Goal: Task Accomplishment & Management: Complete application form

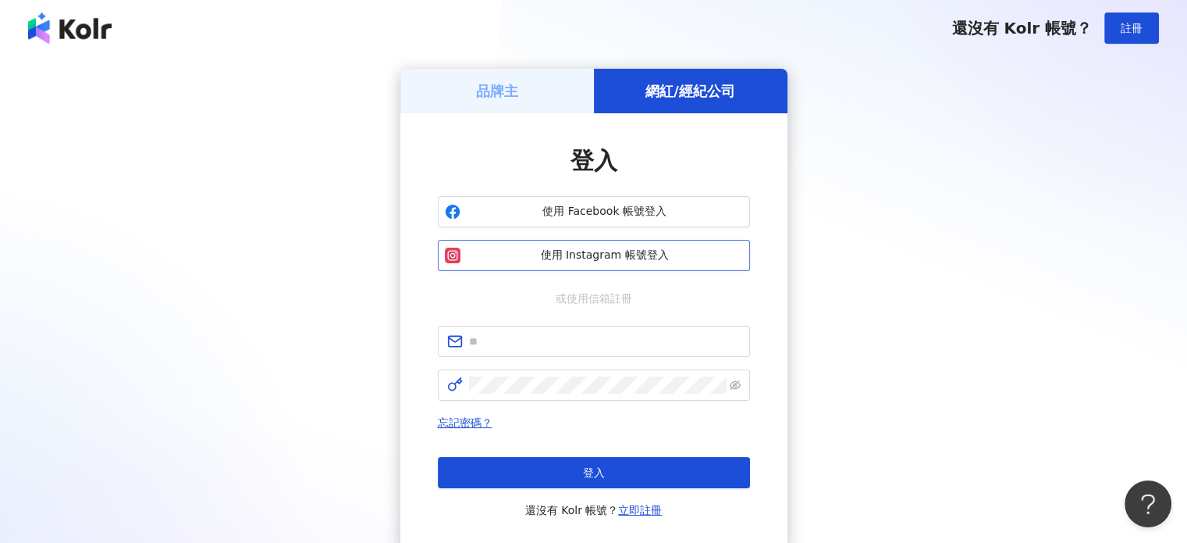
click at [608, 263] on button "使用 Instagram 帳號登入" at bounding box center [594, 255] width 312 height 31
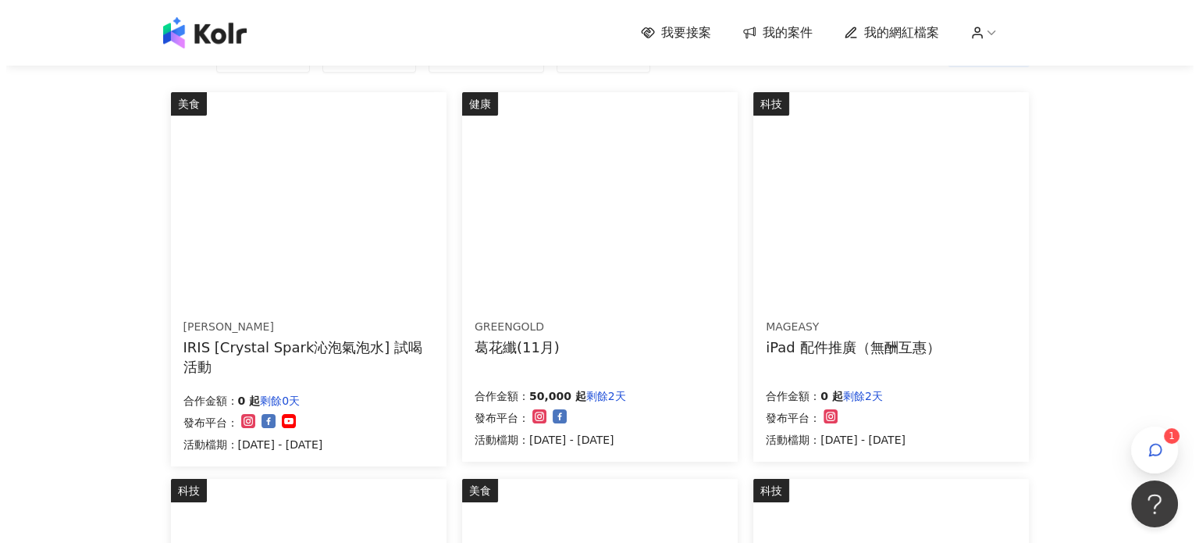
scroll to position [156, 0]
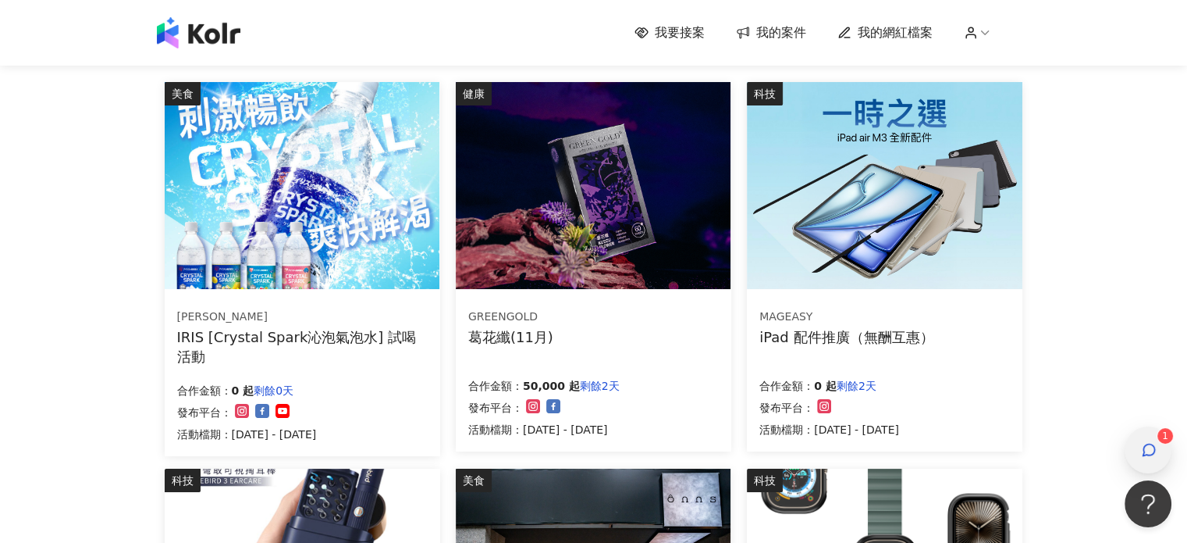
click at [1138, 456] on div "button" at bounding box center [1148, 449] width 20 height 35
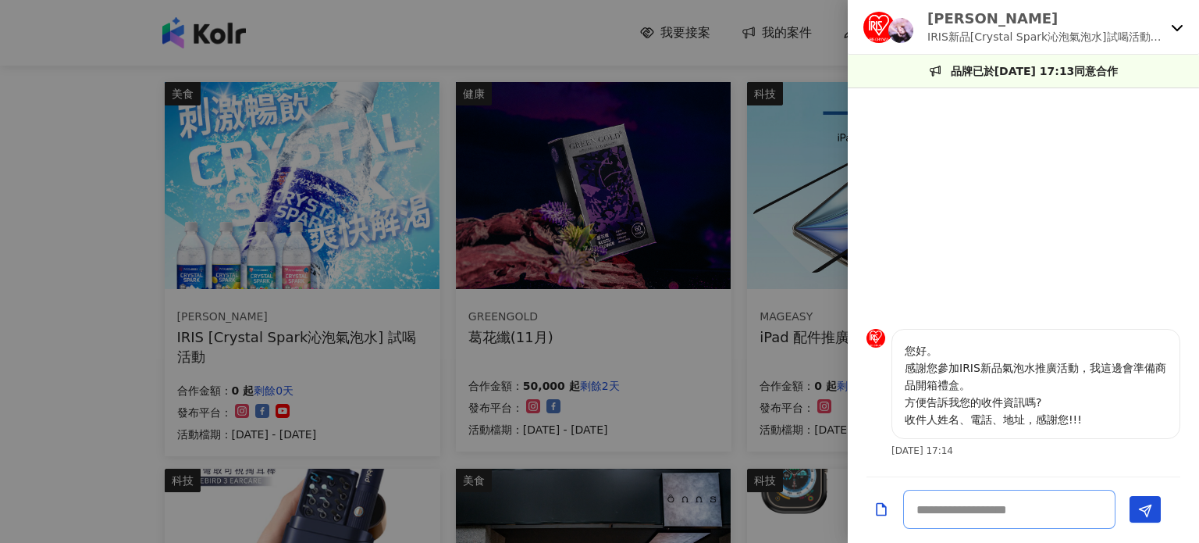
click at [1065, 496] on textarea at bounding box center [1009, 508] width 212 height 39
click at [915, 418] on p "您好。 感謝您參加IRIS新品氣泡水推廣活動，我這邊會準備商品開箱禮盒。 方便告訴我您的收件資訊嗎? 收件人姓名、電話、地址，感謝您!!!" at bounding box center [1036, 385] width 262 height 86
drag, startPoint x: 911, startPoint y: 417, endPoint x: 1081, endPoint y: 417, distance: 170.2
click at [1081, 417] on p "您好。 感謝您參加IRIS新品氣泡水推廣活動，我這邊會準備商品開箱禮盒。 方便告訴我您的收件資訊嗎? 收件人姓名、電話、地址，感謝您!!!" at bounding box center [1036, 385] width 262 height 86
click at [1030, 422] on p "您好。 感謝您參加IRIS新品氣泡水推廣活動，我這邊會準備商品開箱禮盒。 方便告訴我您的收件資訊嗎? 收件人姓名、電話、地址，感謝您!!!" at bounding box center [1036, 385] width 262 height 86
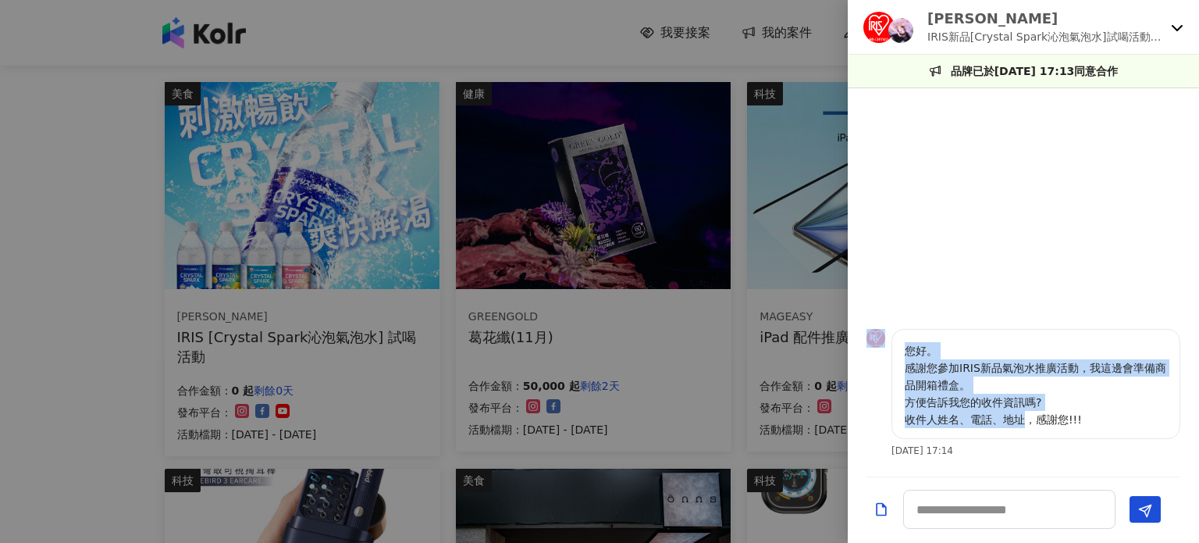
drag, startPoint x: 1024, startPoint y: 422, endPoint x: 885, endPoint y: 421, distance: 139.0
click at [885, 421] on div "您好。 感謝您參加IRIS新品氣泡水推廣活動，我這邊會準備商品開箱禮盒。 方便告訴我您的收件資訊嗎? 收件人姓名、電話、地址，感謝您!!! [DATE] 17…" at bounding box center [1024, 398] width 314 height 138
click at [947, 418] on p "您好。 感謝您參加IRIS新品氣泡水推廣活動，我這邊會準備商品開箱禮盒。 方便告訴我您的收件資訊嗎? 收件人姓名、電話、地址，感謝您!!!" at bounding box center [1036, 385] width 262 height 86
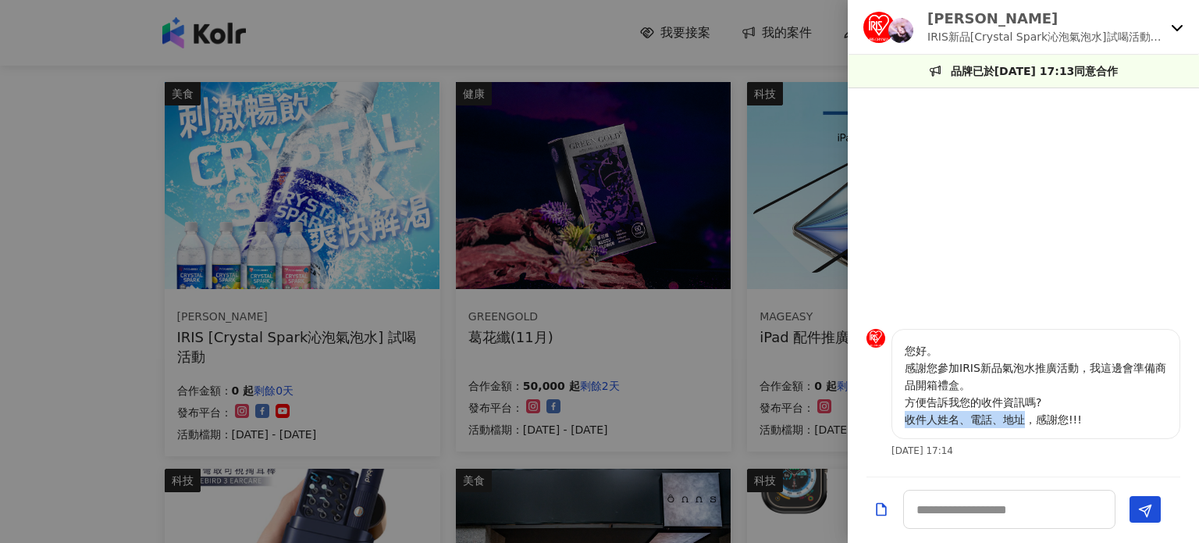
drag, startPoint x: 919, startPoint y: 418, endPoint x: 1027, endPoint y: 423, distance: 107.9
click at [1027, 423] on p "您好。 感謝您參加IRIS新品氣泡水推廣活動，我這邊會準備商品開箱禮盒。 方便告訴我您的收件資訊嗎? 收件人姓名、電話、地址，感謝您!!!" at bounding box center [1036, 385] width 262 height 86
copy p "收件人姓名、電話、地址"
click at [978, 519] on textarea at bounding box center [1009, 508] width 212 height 39
paste textarea "**********"
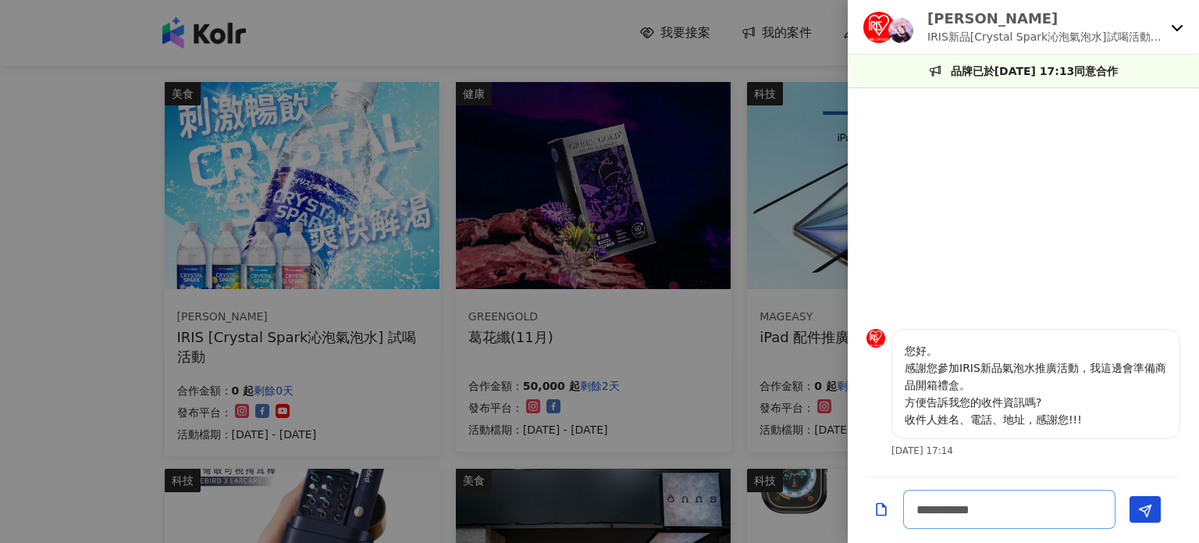
click at [980, 509] on textarea "**********" at bounding box center [1009, 508] width 212 height 39
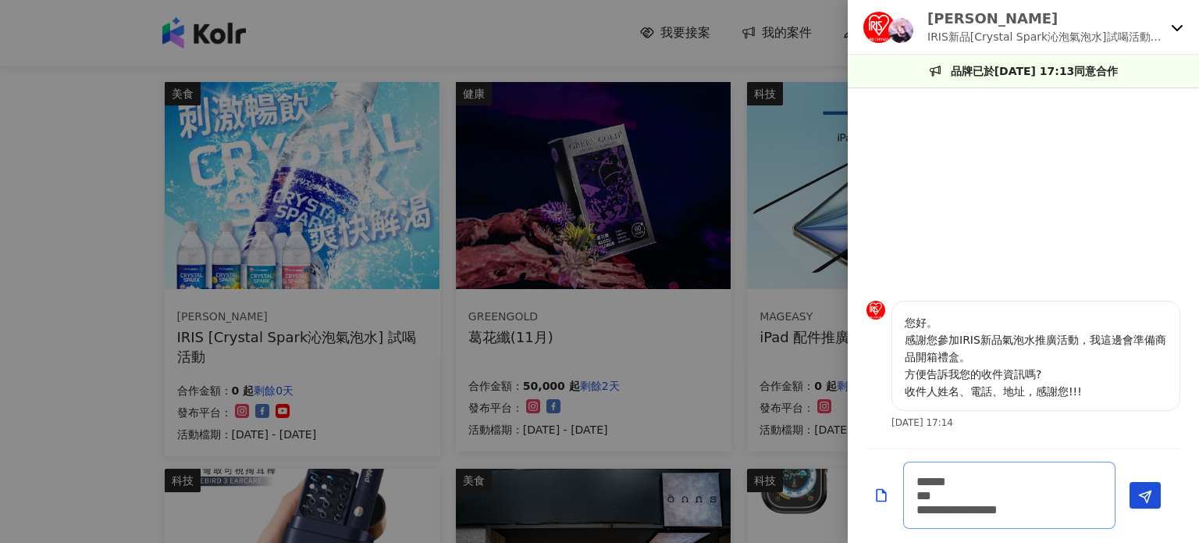
scroll to position [1, 0]
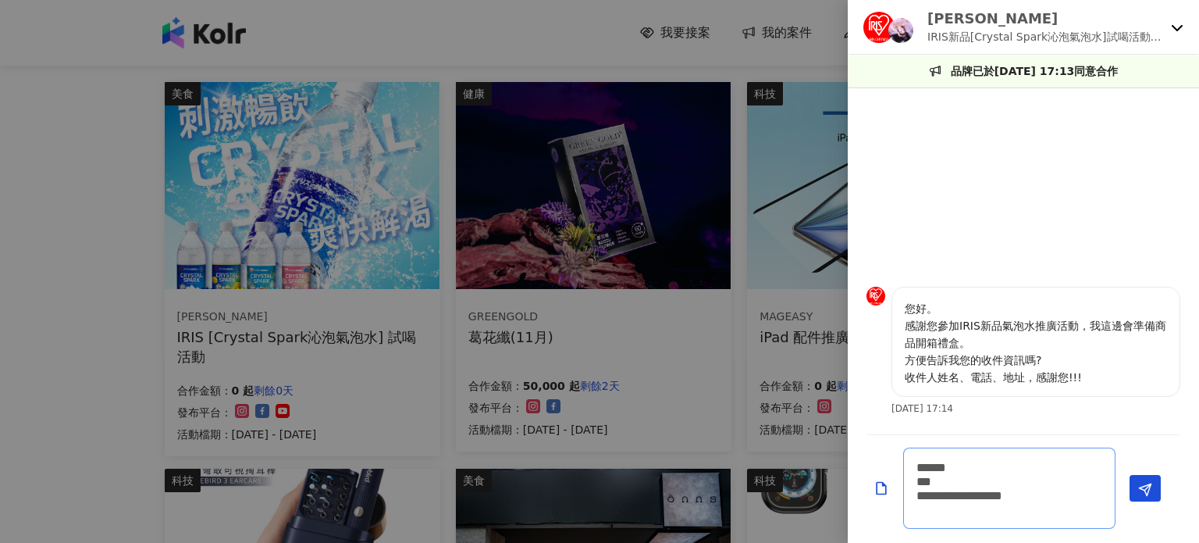
click at [949, 479] on textarea "**********" at bounding box center [1009, 487] width 212 height 81
click at [984, 465] on textarea "**********" at bounding box center [1009, 487] width 212 height 81
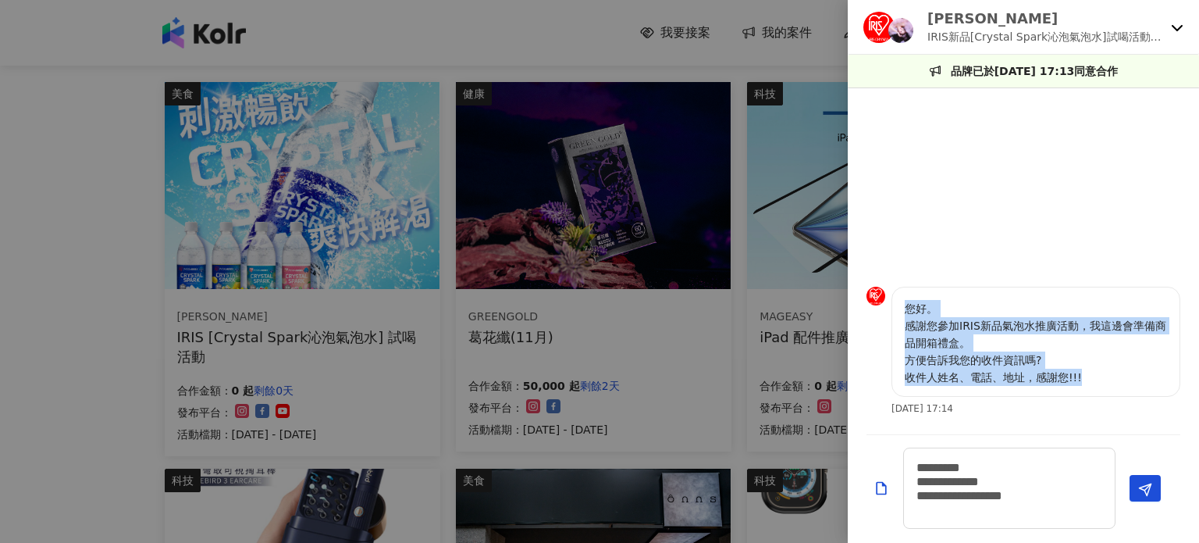
drag, startPoint x: 904, startPoint y: 308, endPoint x: 1089, endPoint y: 385, distance: 200.5
click at [1089, 385] on p "您好。 感謝您參加IRIS新品氣泡水推廣活動，我這邊會準備商品開箱禮盒。 方便告訴我您的收件資訊嗎? 收件人姓名、電話、地址，感謝您!!!" at bounding box center [1036, 343] width 262 height 86
copy p "您好。 感謝您參加IRIS新品氣泡水推廣活動，我這邊會準備商品開箱禮盒。 方便告訴我您的收件資訊嗎? 收件人姓名、電話、地址，感謝您!!!"
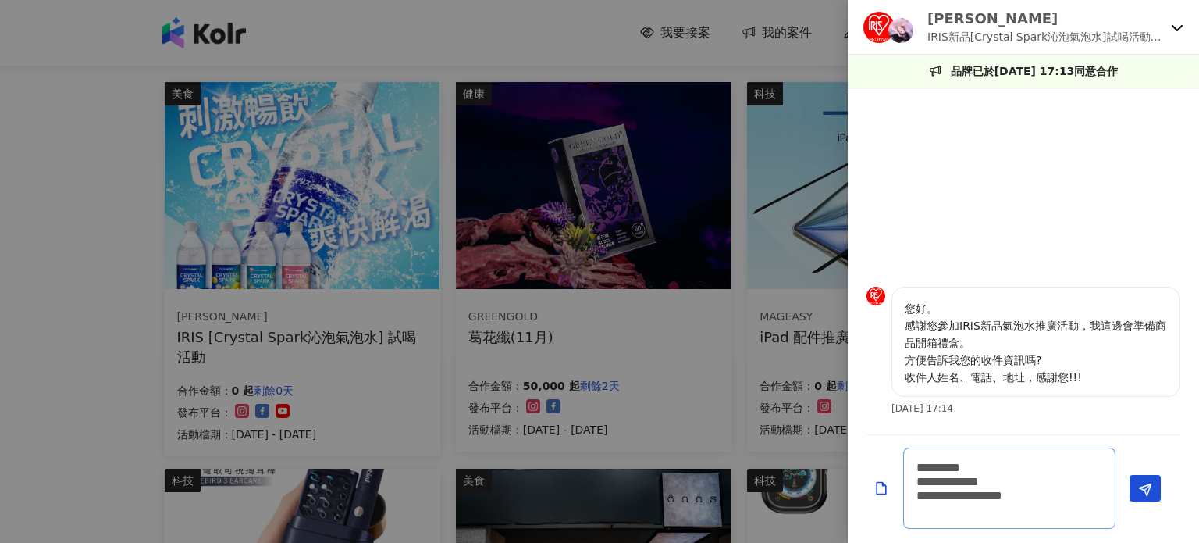
click at [922, 461] on textarea "**********" at bounding box center [1009, 487] width 212 height 81
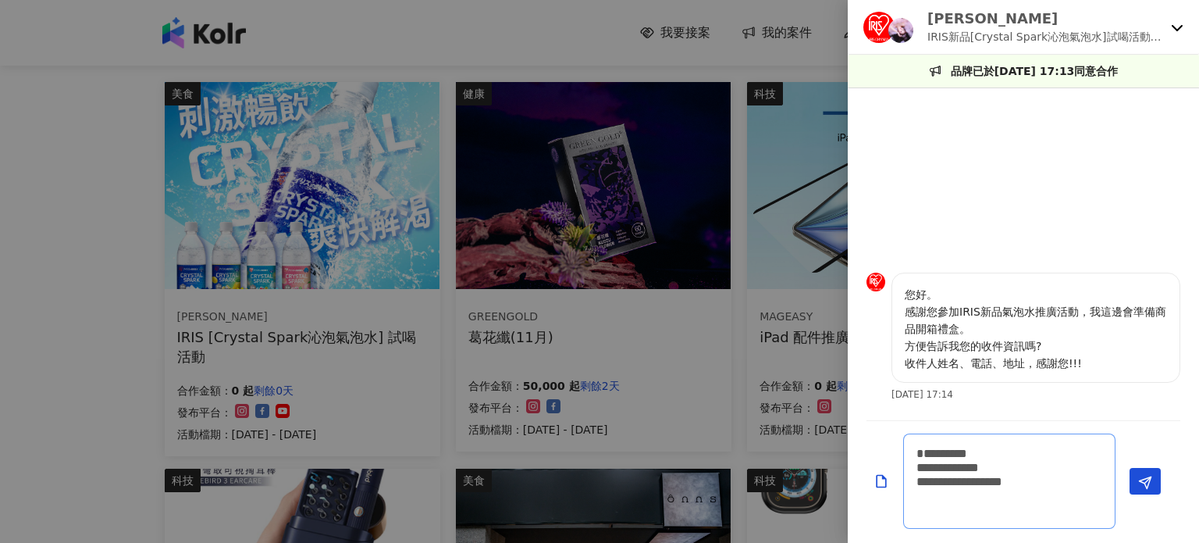
paste textarea "**********"
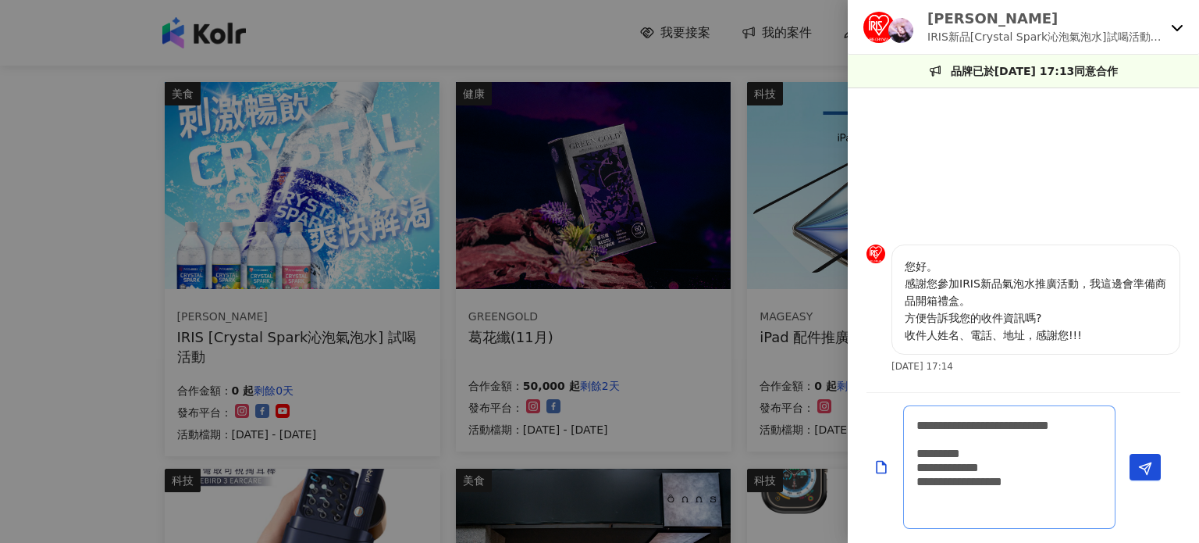
click at [927, 418] on textarea "**********" at bounding box center [1009, 466] width 212 height 123
click at [1006, 514] on textarea "**********" at bounding box center [1009, 466] width 212 height 123
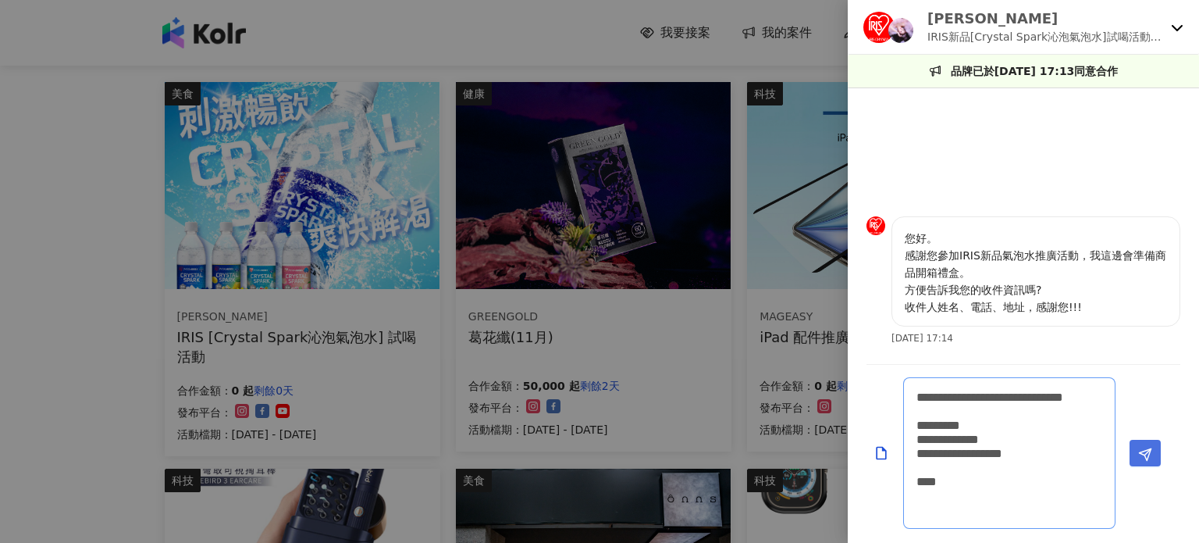
type textarea "**********"
click at [1143, 461] on span "Send" at bounding box center [1145, 454] width 14 height 16
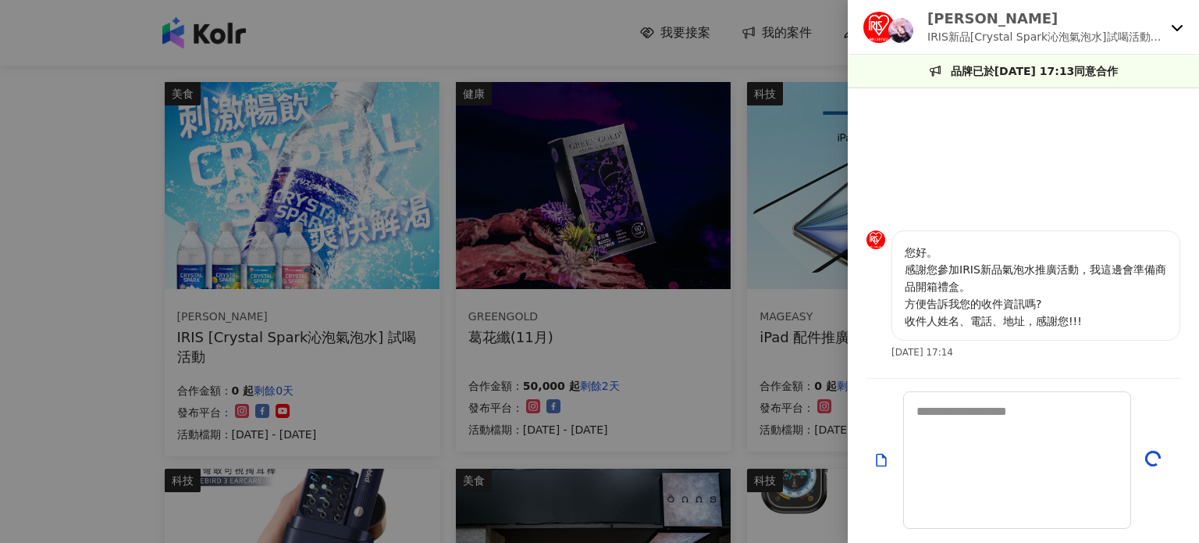
scroll to position [0, 0]
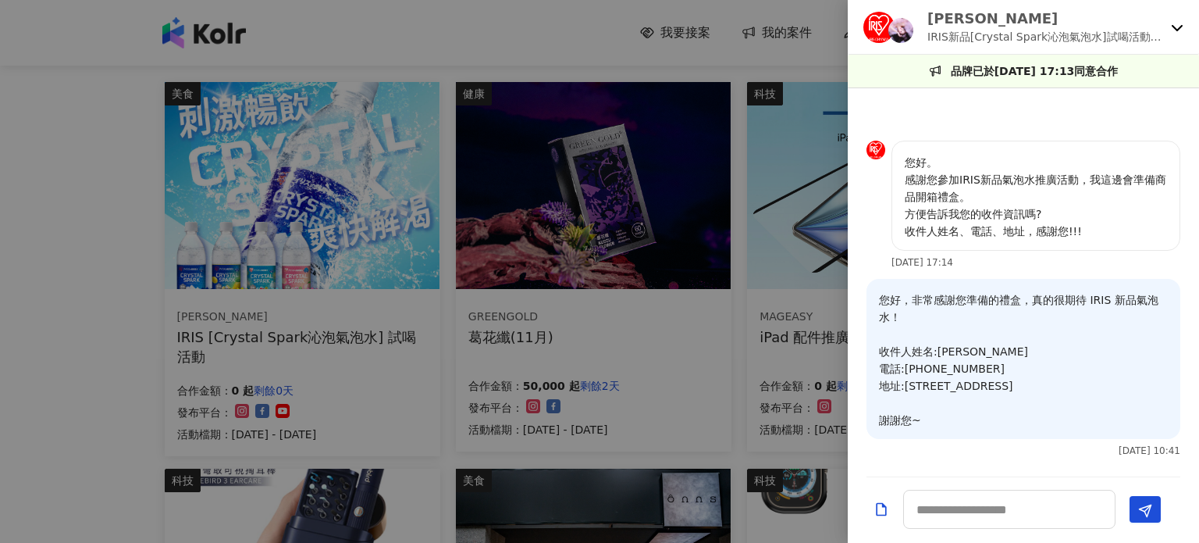
click at [1175, 19] on div "[PERSON_NAME] IRIS新品[Crystal Spark沁泡氣泡水]試喝活動第四彈" at bounding box center [1023, 27] width 351 height 55
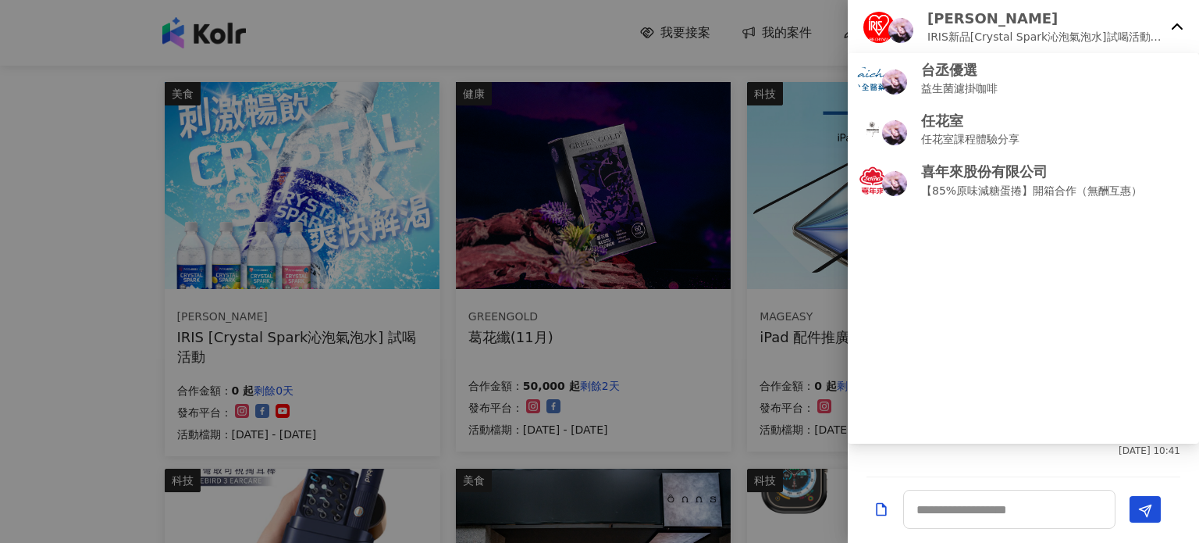
click at [1185, 25] on div "[PERSON_NAME] IRIS新品[Crystal Spark沁泡氣泡水]試喝活動第四彈" at bounding box center [1023, 27] width 351 height 55
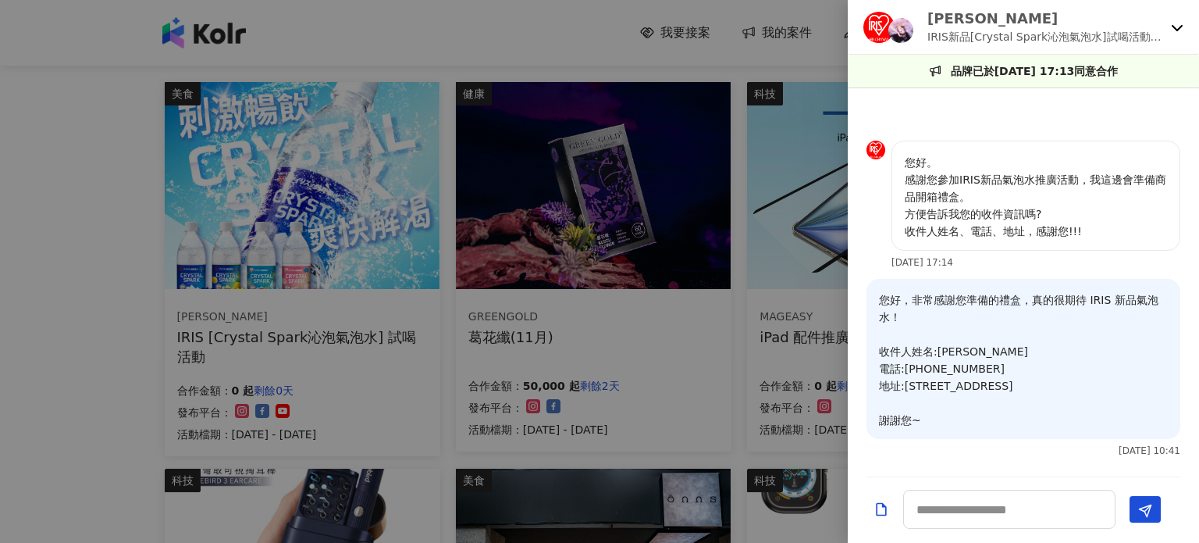
click at [451, 293] on div at bounding box center [599, 271] width 1199 height 543
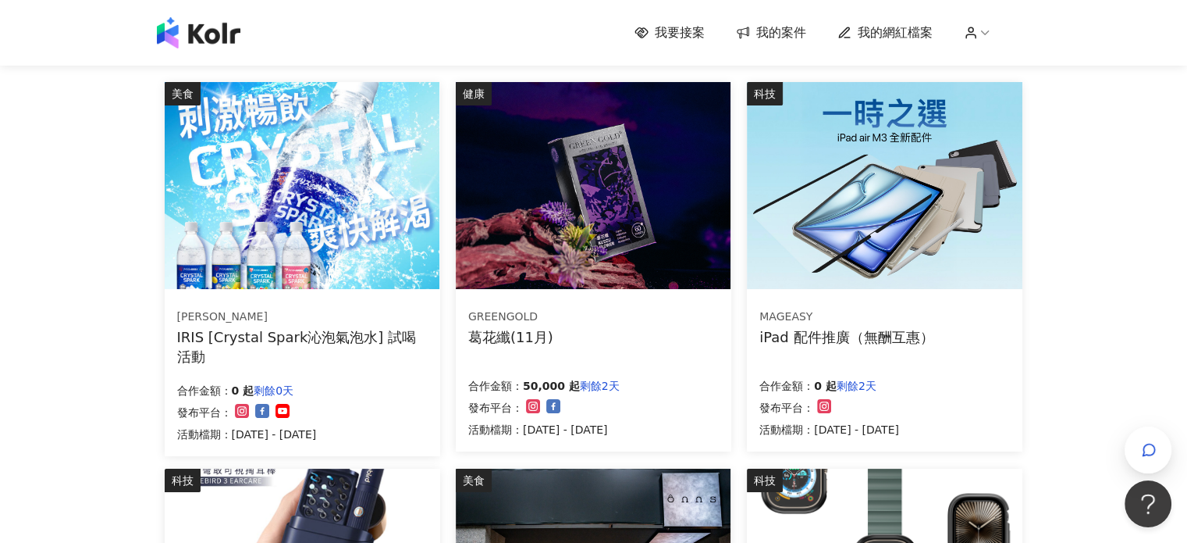
click at [336, 340] on div "IRIS [Crystal Spark沁泡氣泡水] 試喝活動" at bounding box center [302, 346] width 251 height 39
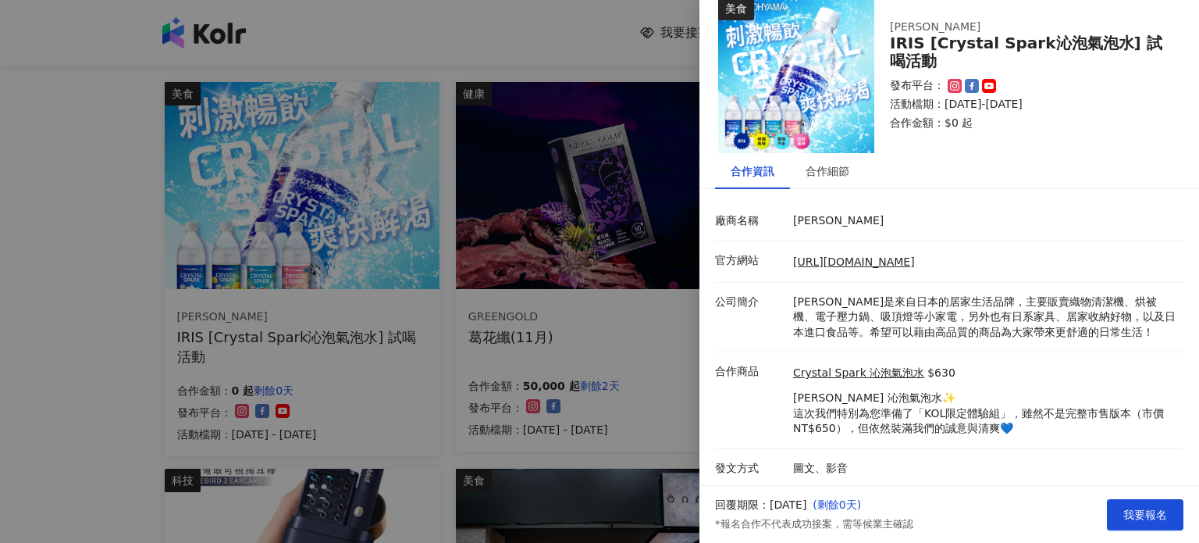
scroll to position [22, 0]
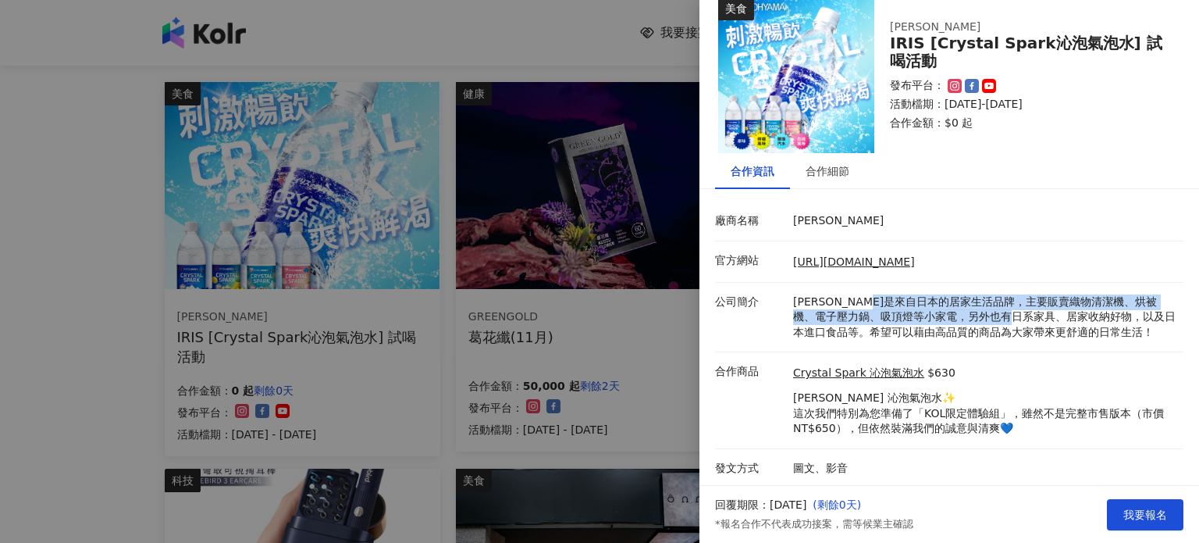
drag, startPoint x: 862, startPoint y: 304, endPoint x: 998, endPoint y: 315, distance: 136.3
click at [998, 315] on p "[PERSON_NAME]是來自日本的居家生活品牌，主要販賣織物清潔機、烘被機、電子壓力鍋、吸頂燈等小家電，另外也有日系家具、居家收納好物，以及日本進口食品等…" at bounding box center [984, 317] width 383 height 46
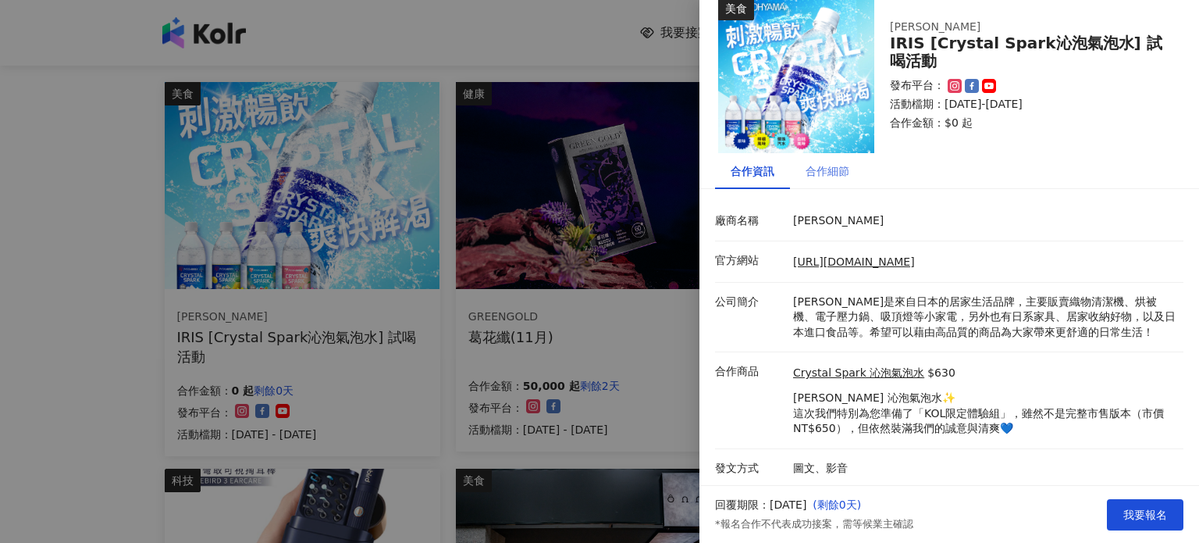
click at [831, 180] on div "合作細節" at bounding box center [827, 171] width 75 height 36
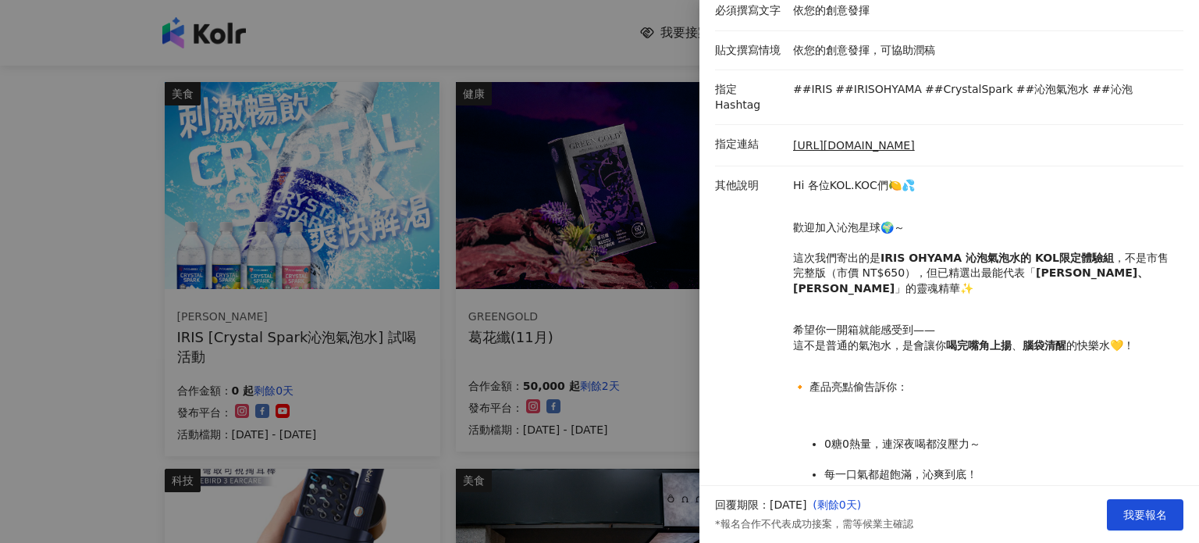
scroll to position [231, 0]
drag, startPoint x: 980, startPoint y: 433, endPoint x: 789, endPoint y: 173, distance: 322.3
click at [789, 179] on div "Hi 各位KOL.KOC們🍋💦 歡迎加入沁泡星球🌍～ 這次我們寄出的是 IRIS OHYAMA 沁泡氣泡水的 KOL限定體驗組 ，不是市售完整版（市價 NT$…" at bounding box center [984, 530] width 390 height 702
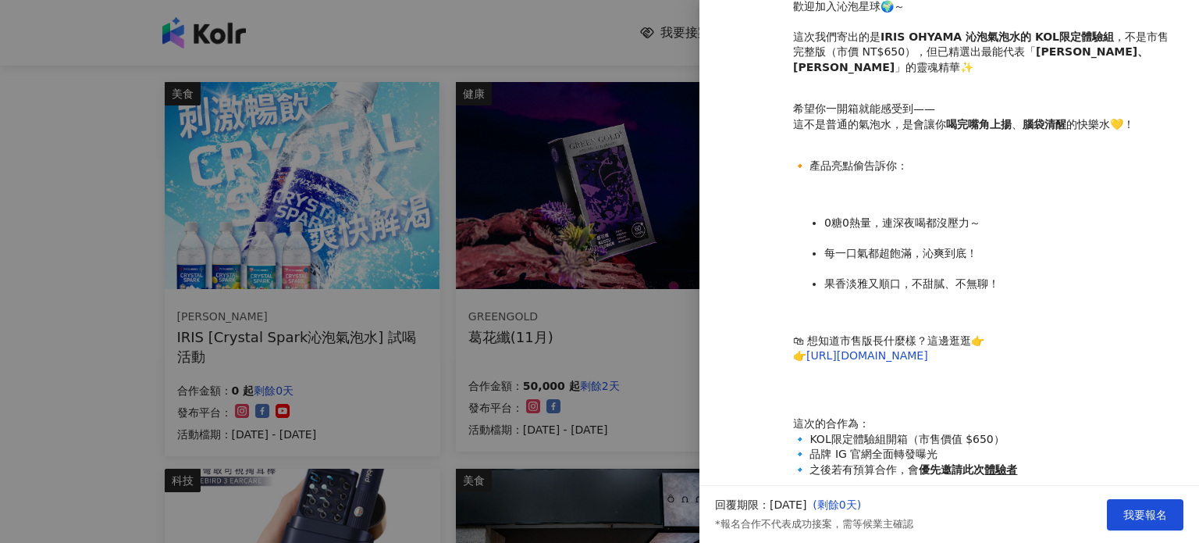
scroll to position [621, 0]
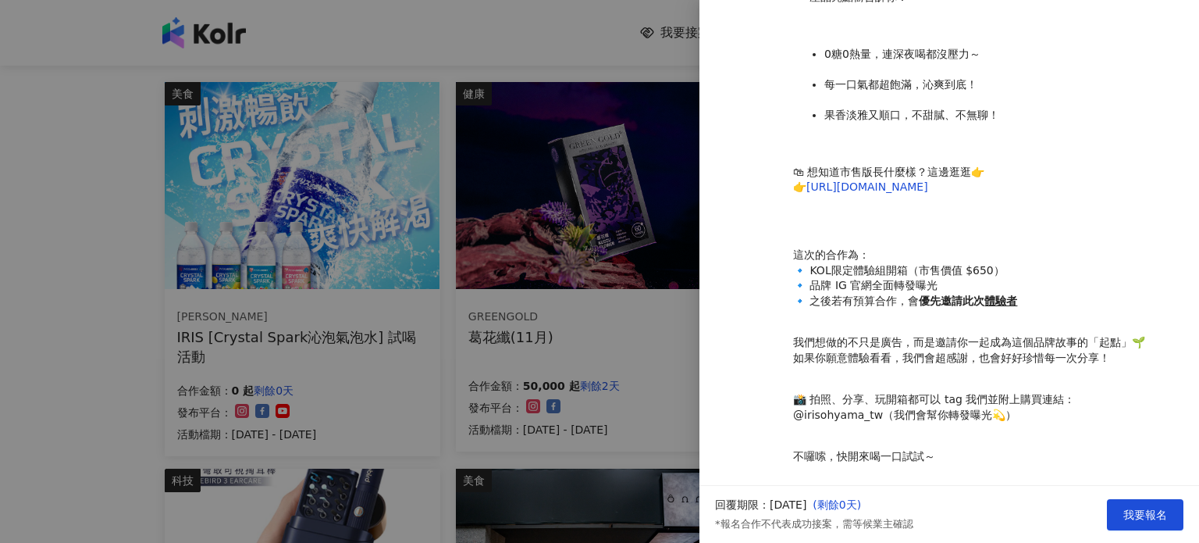
click at [117, 347] on div at bounding box center [599, 271] width 1199 height 543
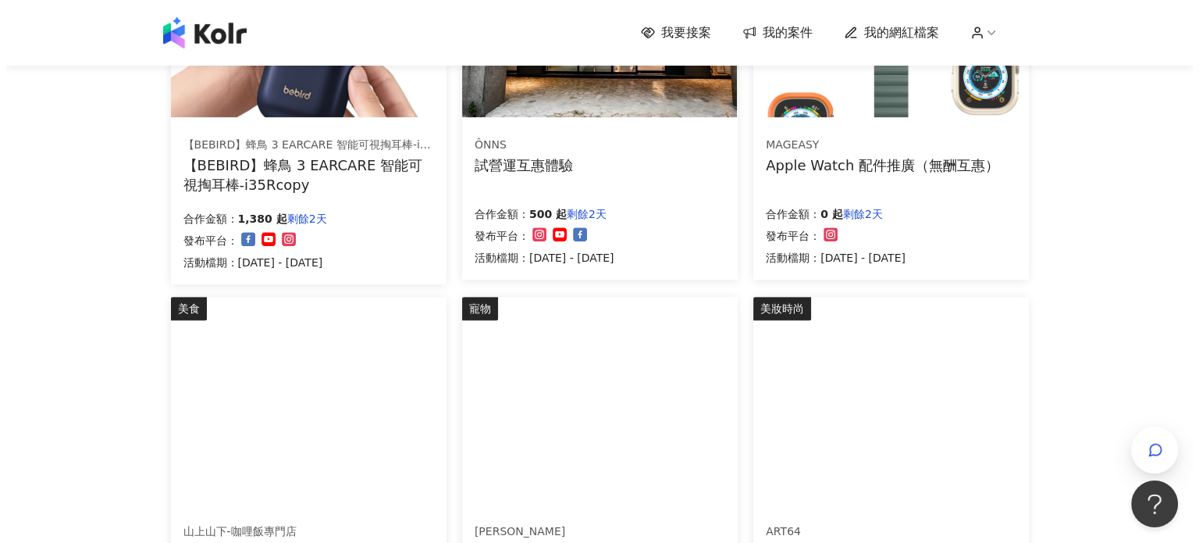
scroll to position [703, 0]
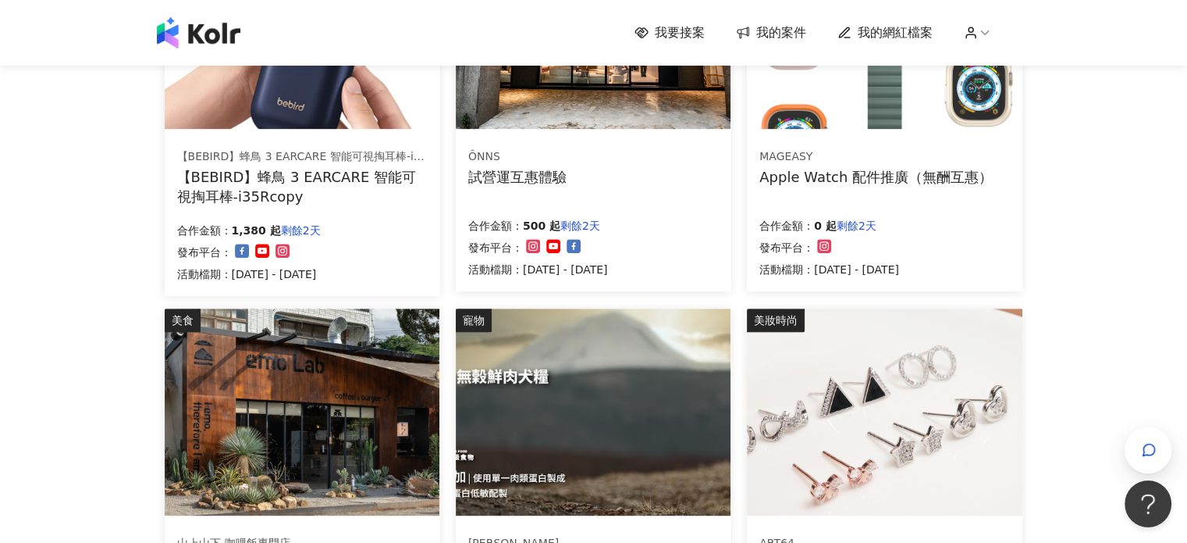
click at [558, 171] on div "試營運互惠體驗" at bounding box center [517, 177] width 98 height 20
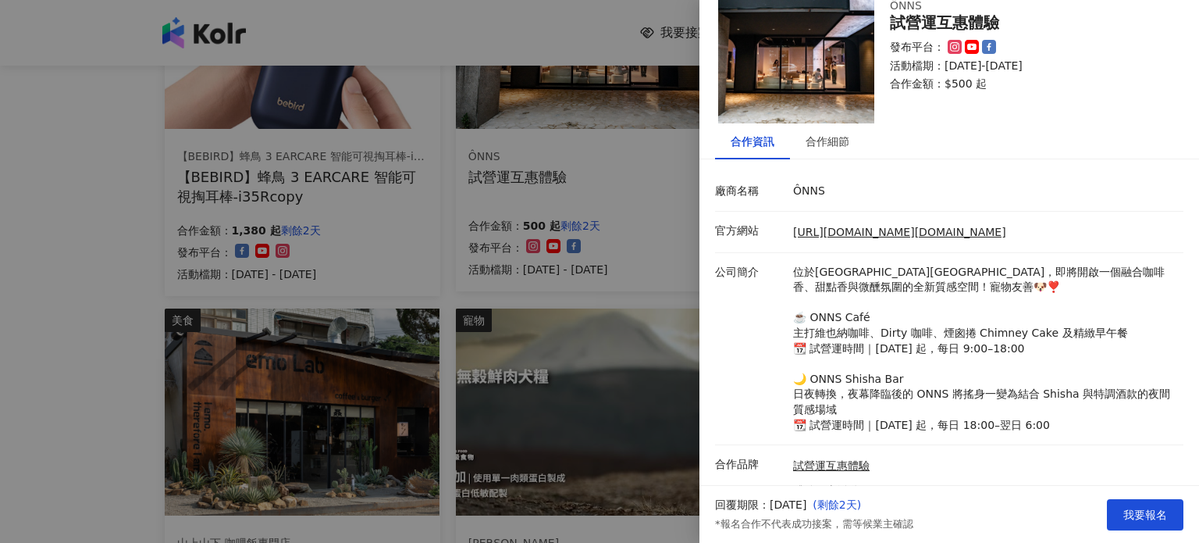
scroll to position [19, 0]
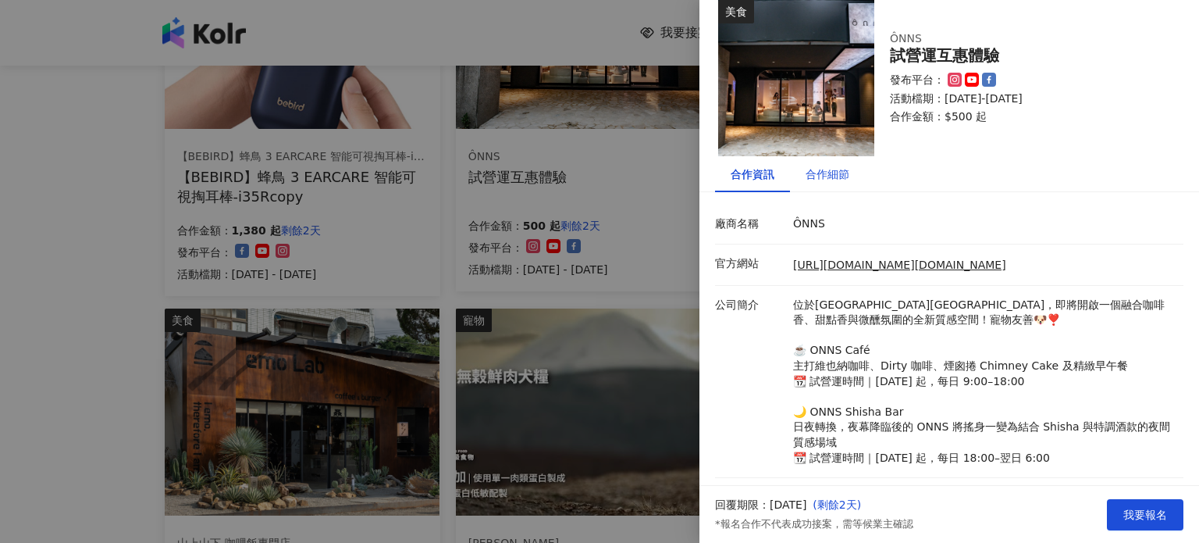
click at [826, 171] on div "合作細節" at bounding box center [828, 173] width 44 height 17
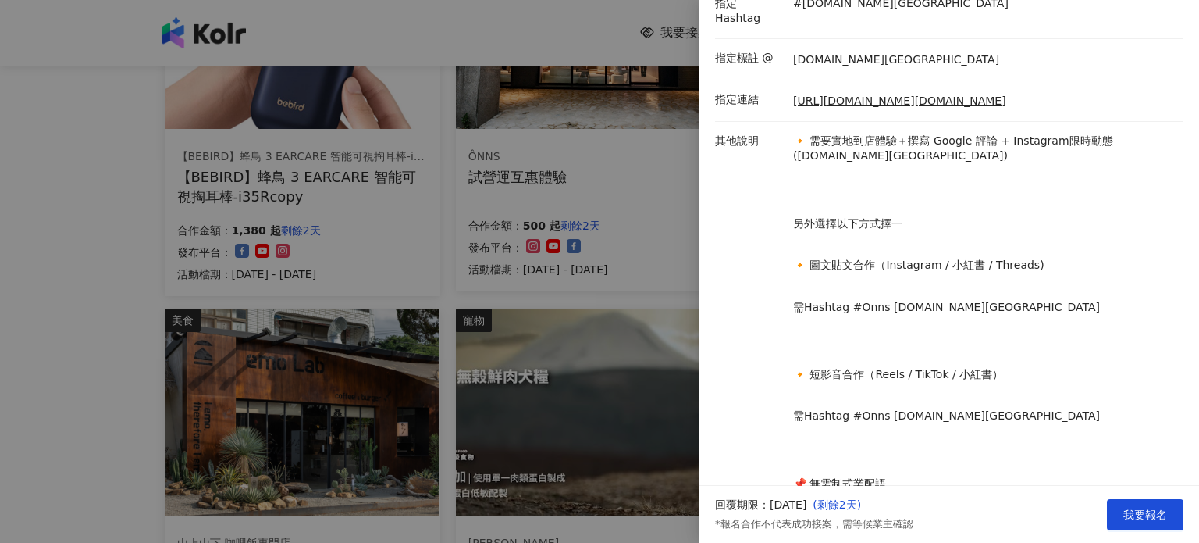
scroll to position [383, 0]
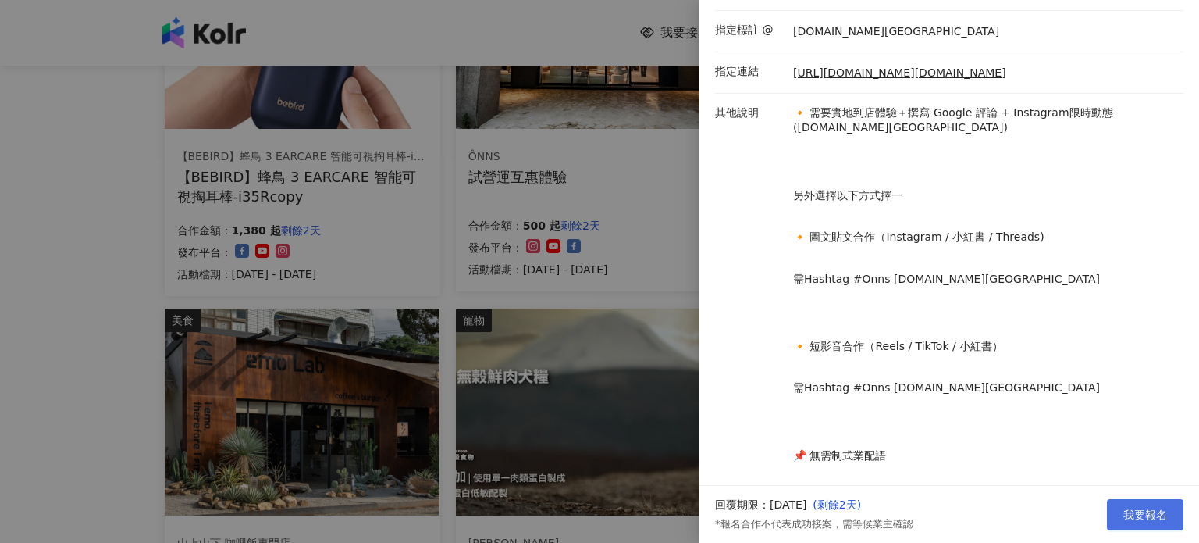
click at [1158, 513] on span "我要報名" at bounding box center [1145, 514] width 44 height 12
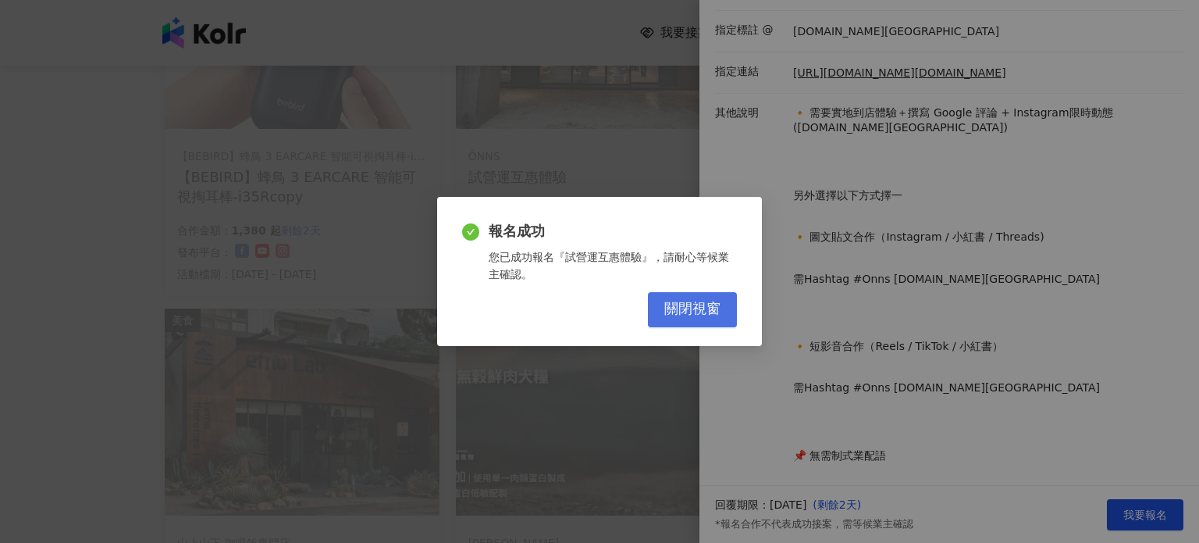
click at [717, 311] on span "關閉視窗" at bounding box center [692, 309] width 56 height 17
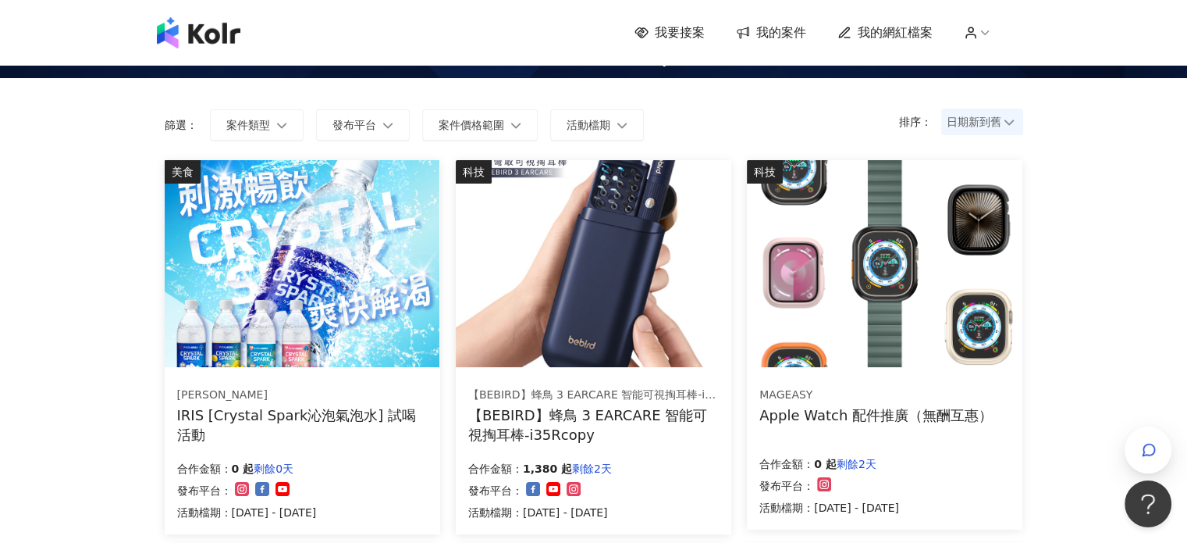
scroll to position [0, 0]
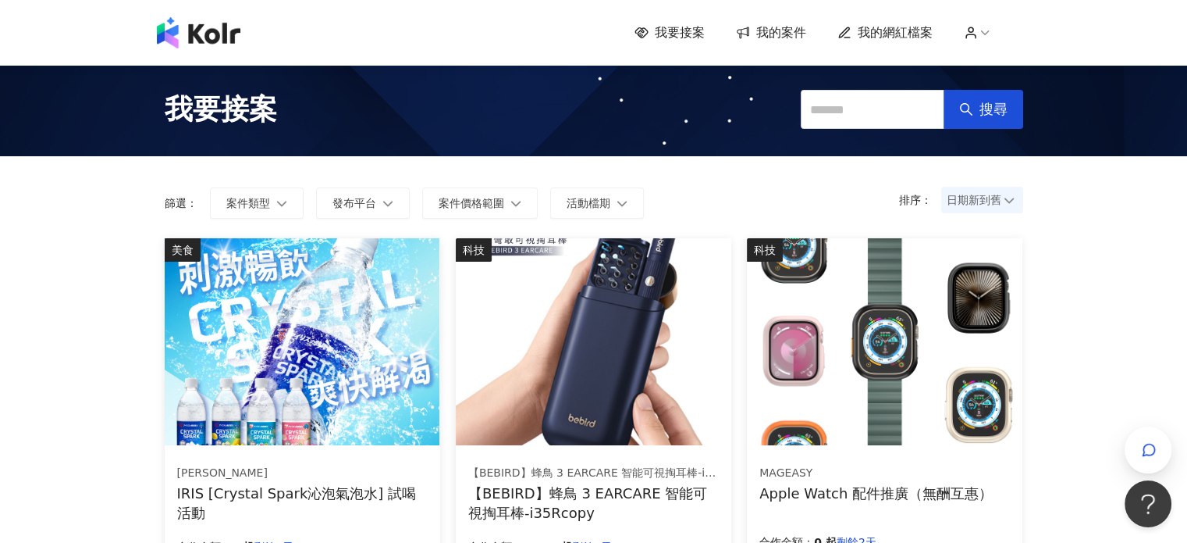
click at [259, 109] on span "我要接案" at bounding box center [221, 109] width 112 height 39
click at [743, 26] on icon at bounding box center [743, 33] width 14 height 14
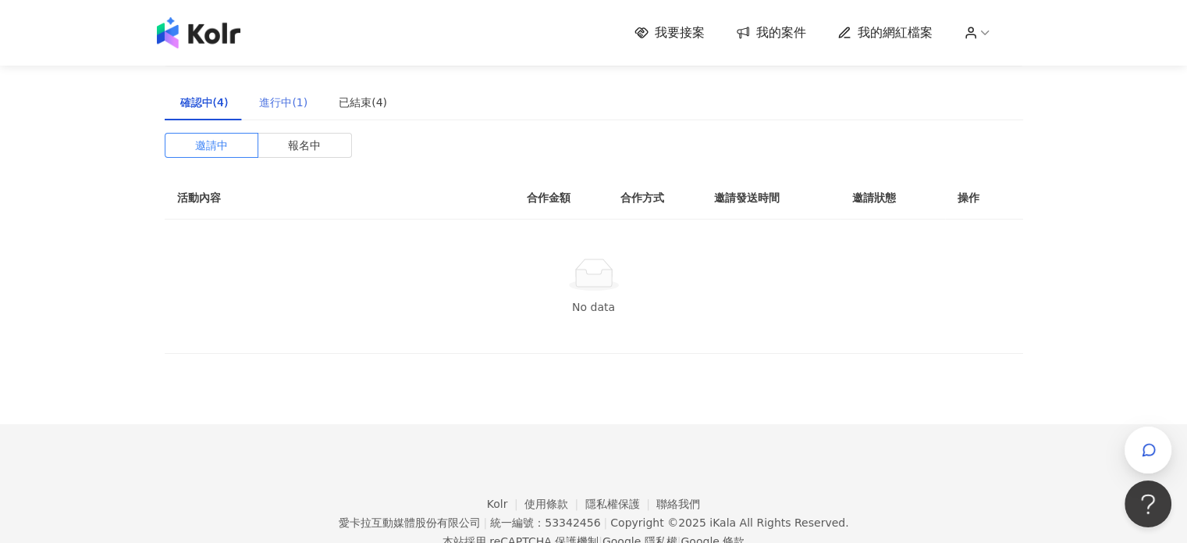
drag, startPoint x: 320, startPoint y: 140, endPoint x: 311, endPoint y: 116, distance: 25.2
click at [320, 140] on span "報名中" at bounding box center [304, 144] width 33 height 23
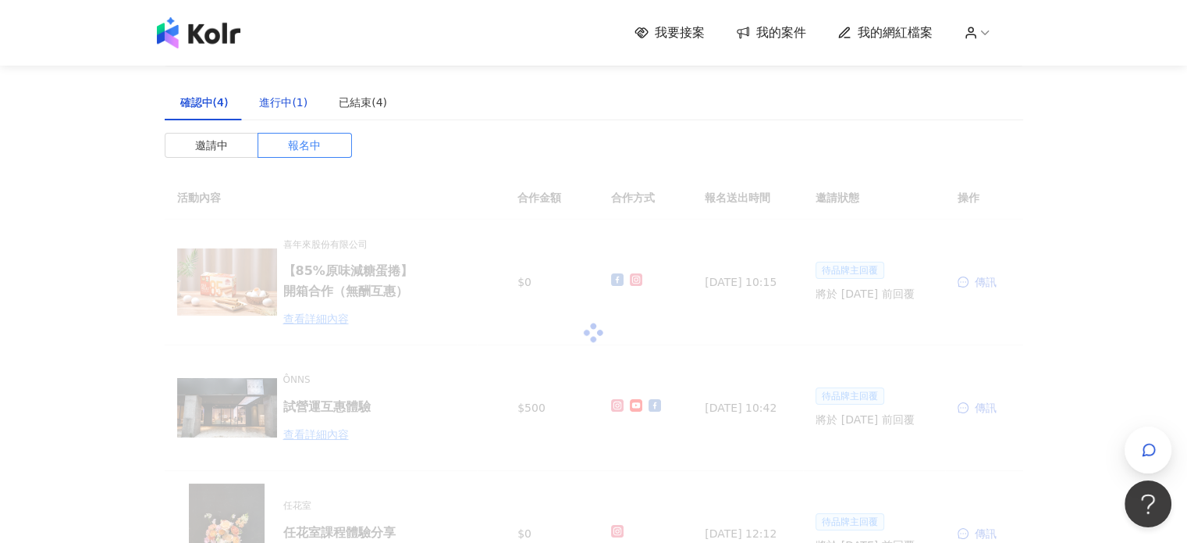
click at [297, 101] on div "進行中(1)" at bounding box center [283, 102] width 48 height 17
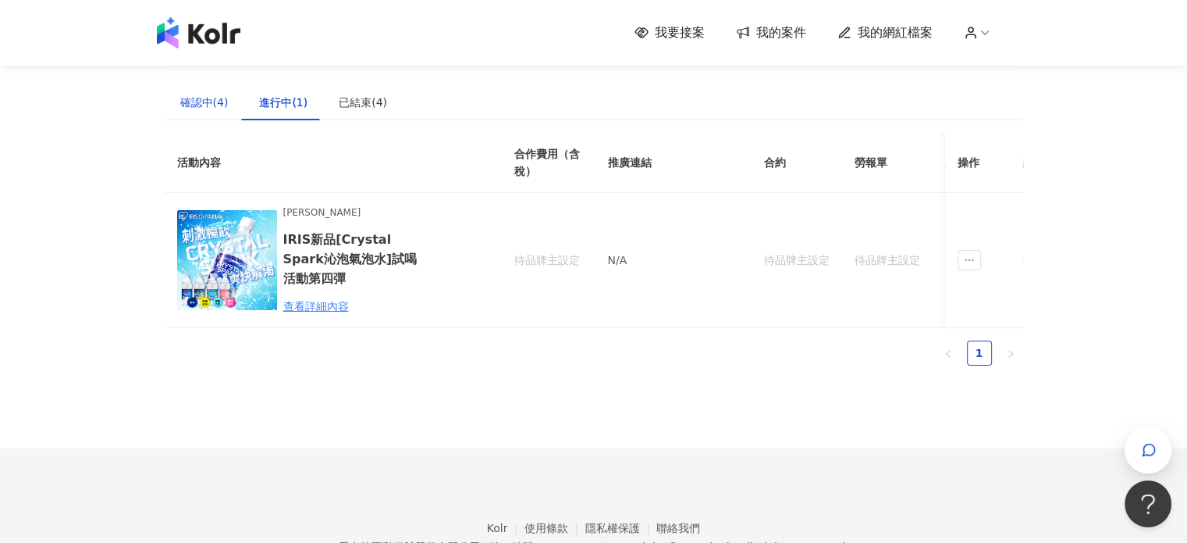
click at [200, 105] on div "確認中(4)" at bounding box center [204, 102] width 48 height 17
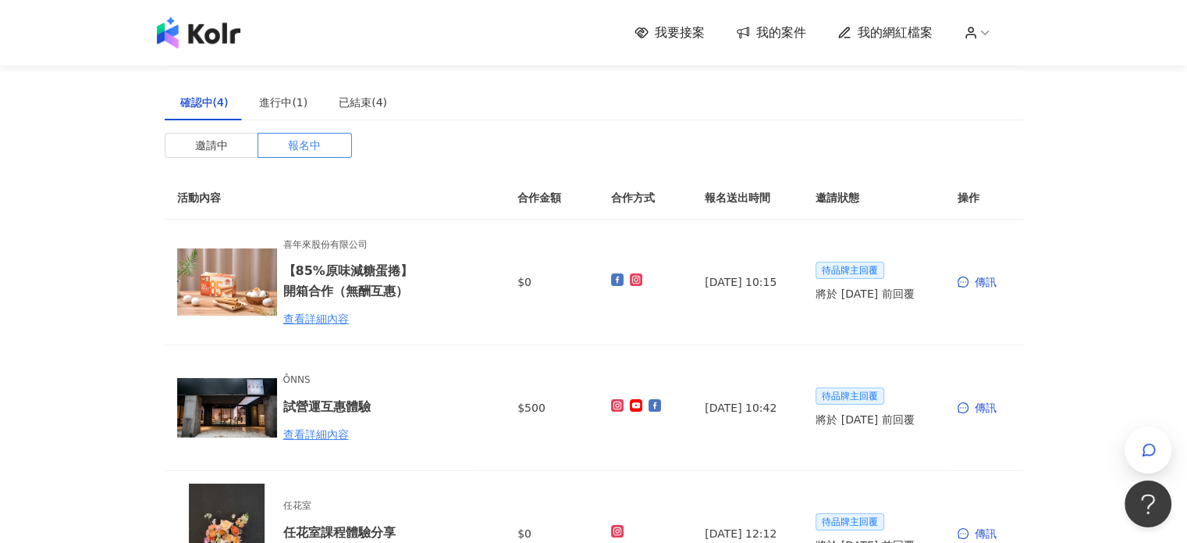
click at [199, 34] on img at bounding box center [199, 32] width 84 height 31
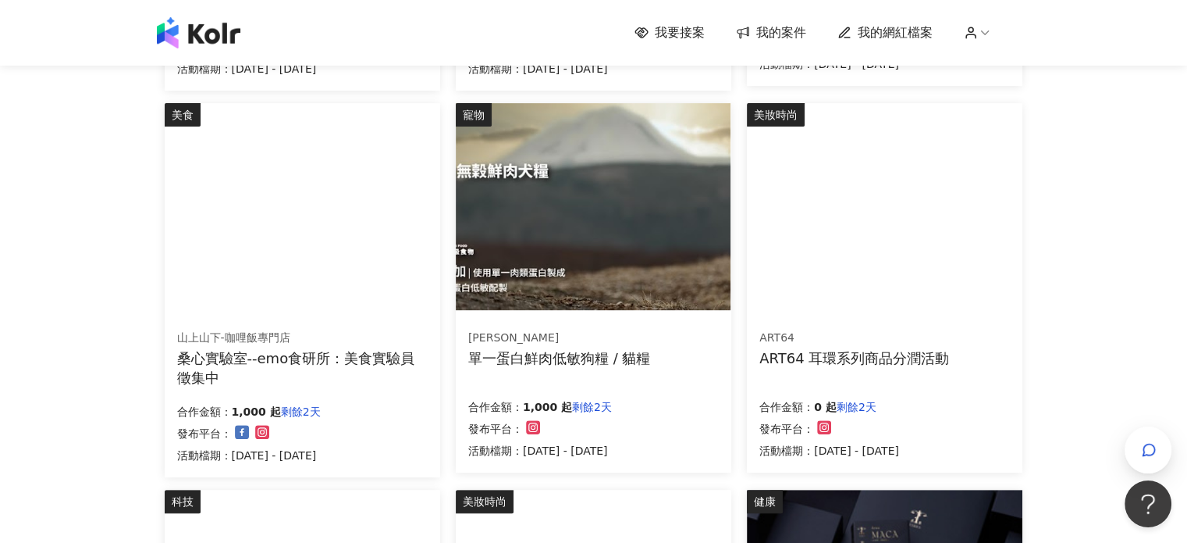
scroll to position [546, 0]
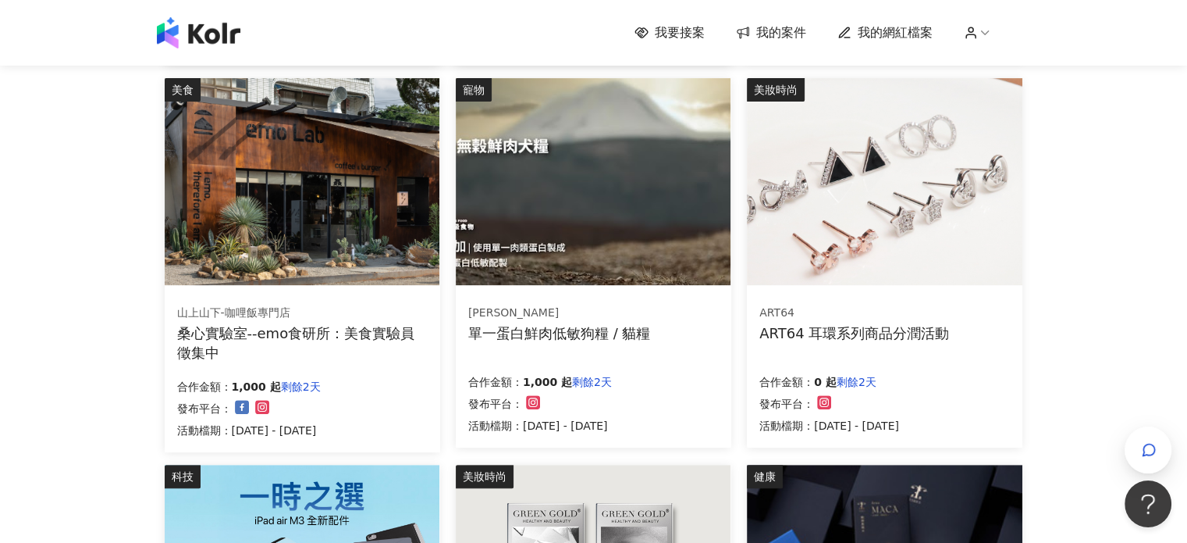
click at [395, 335] on div "桑心實驗室--emo食研所：美食實驗員徵集中" at bounding box center [302, 342] width 251 height 39
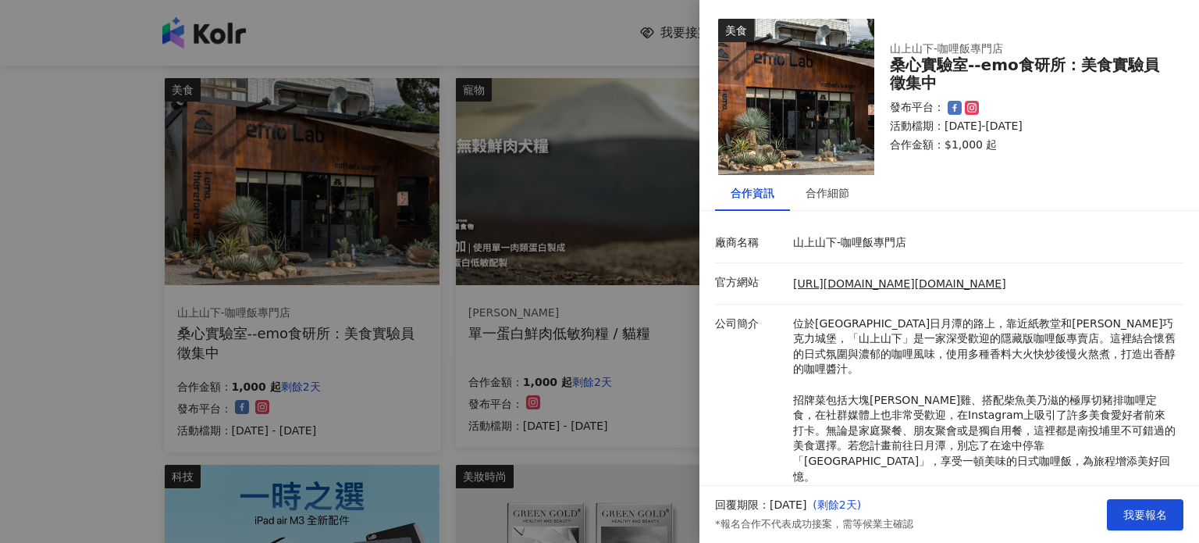
click at [559, 262] on div at bounding box center [599, 271] width 1199 height 543
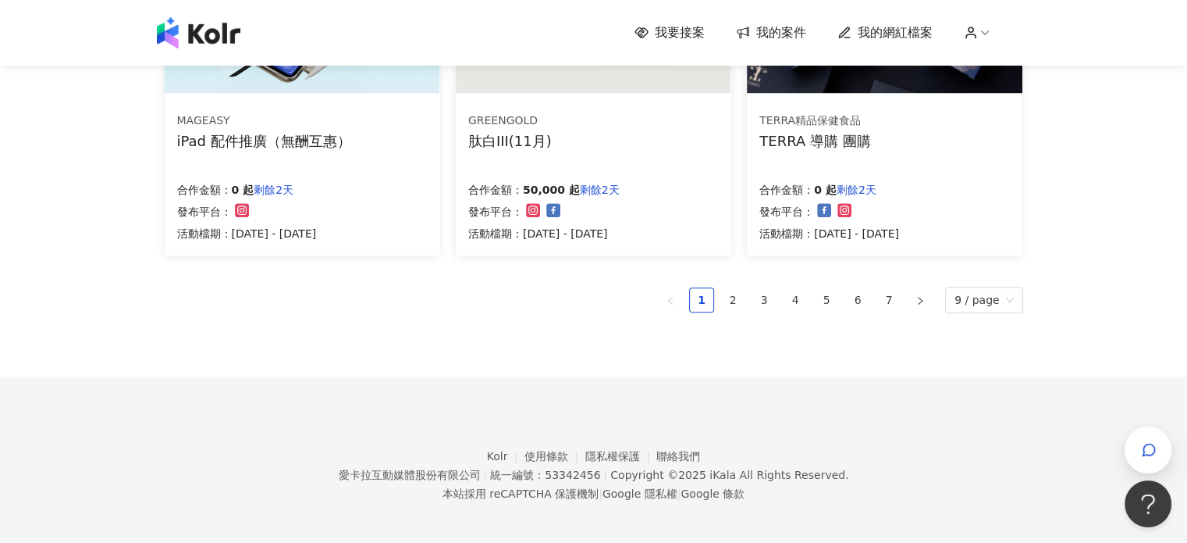
scroll to position [1130, 0]
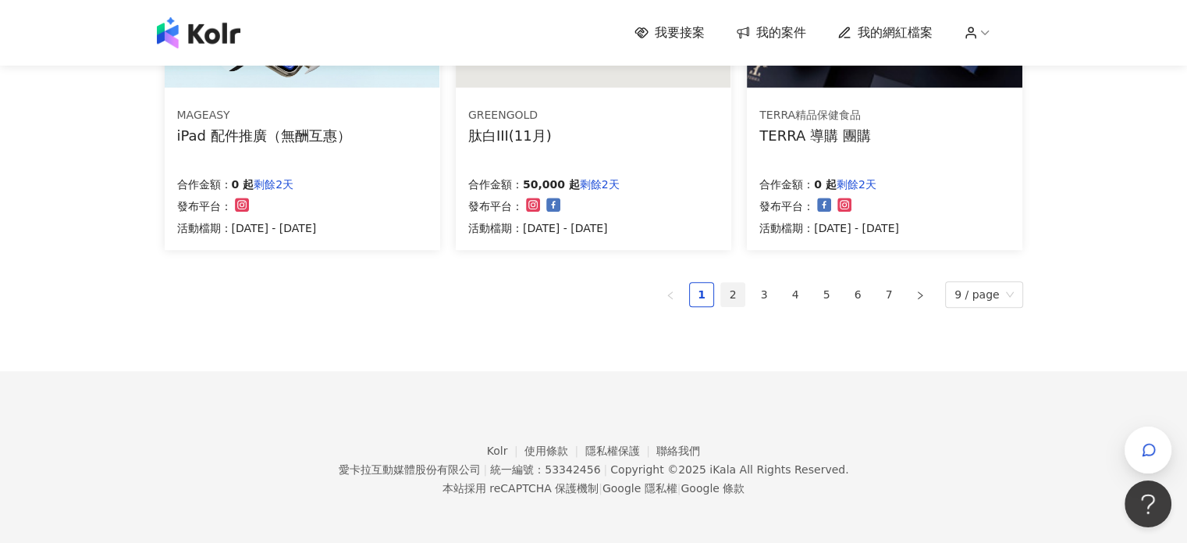
click at [741, 293] on link "2" at bounding box center [732, 294] width 23 height 23
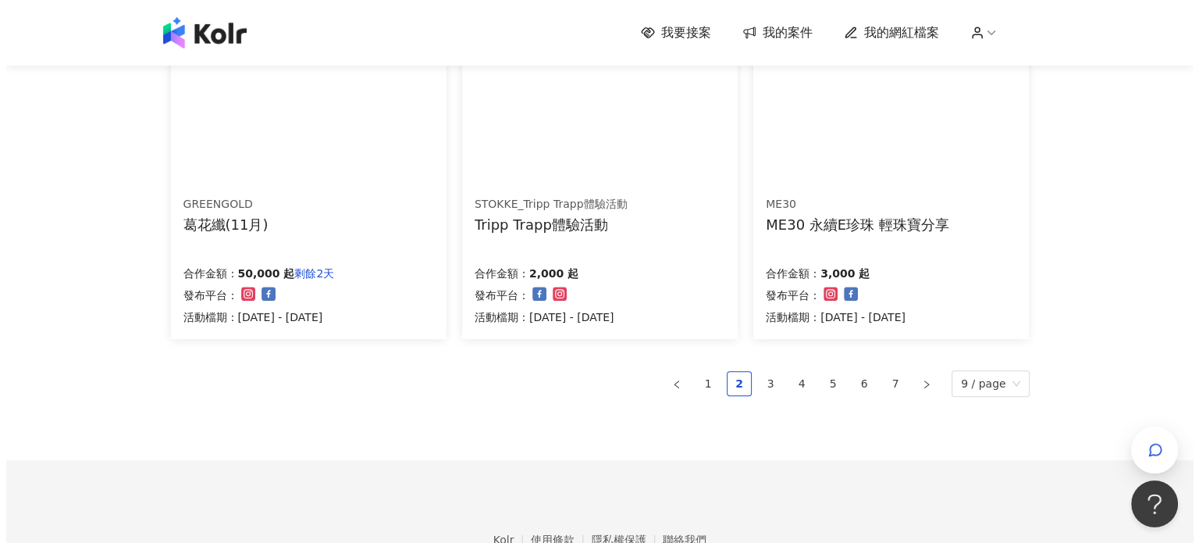
scroll to position [892, 0]
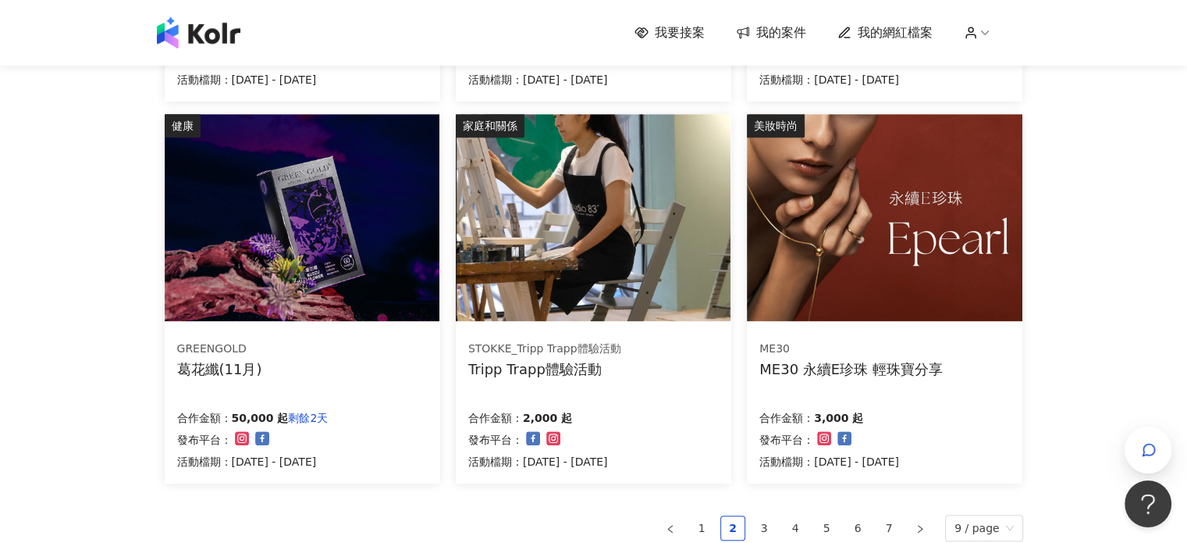
click at [840, 353] on div "ME30" at bounding box center [851, 349] width 183 height 16
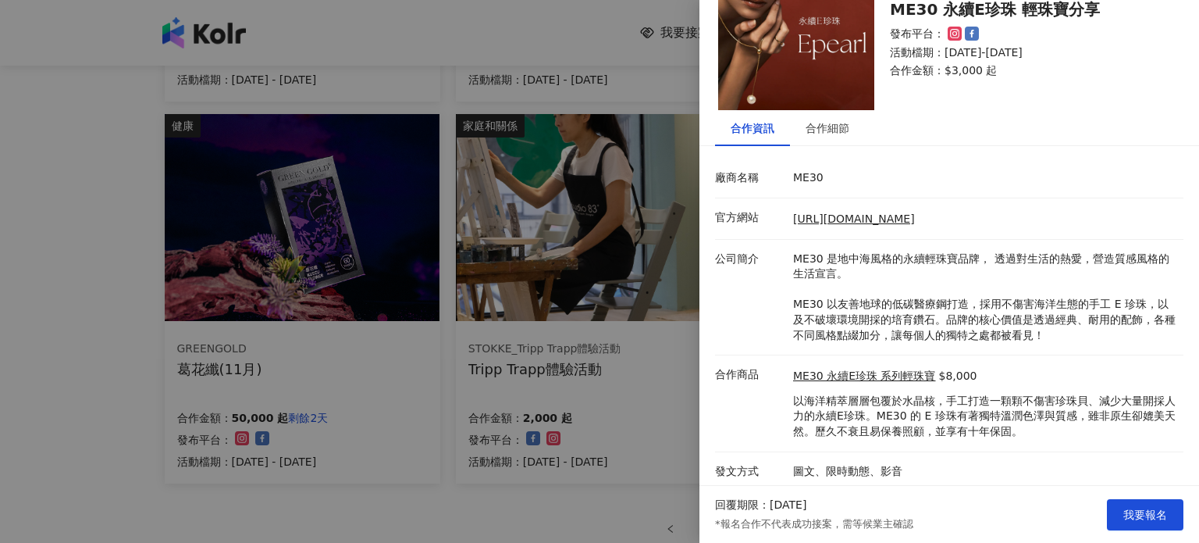
scroll to position [69, 0]
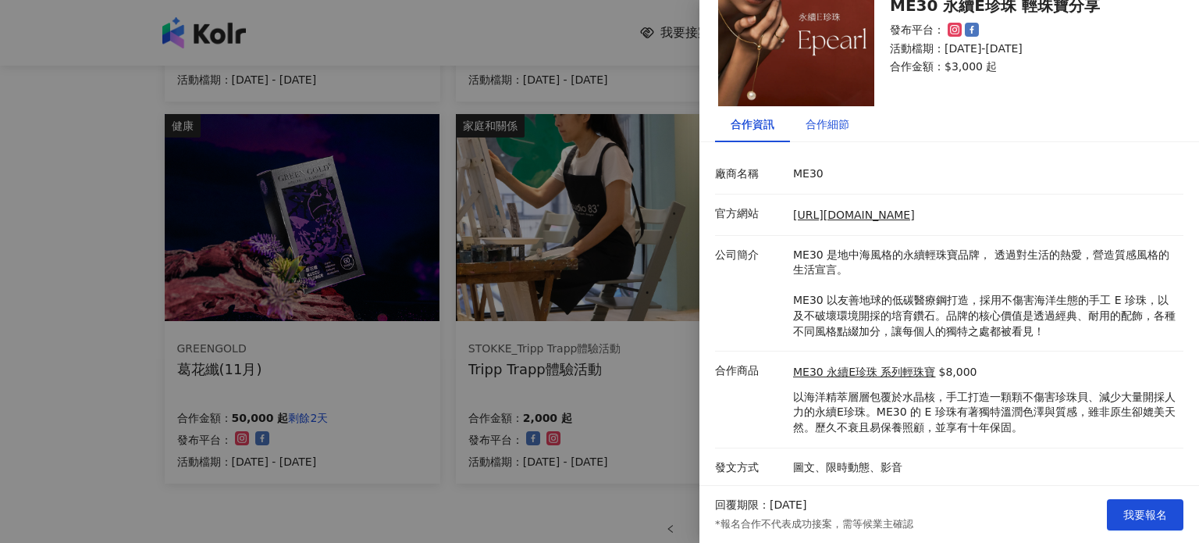
click at [817, 126] on div "合作細節" at bounding box center [828, 124] width 44 height 17
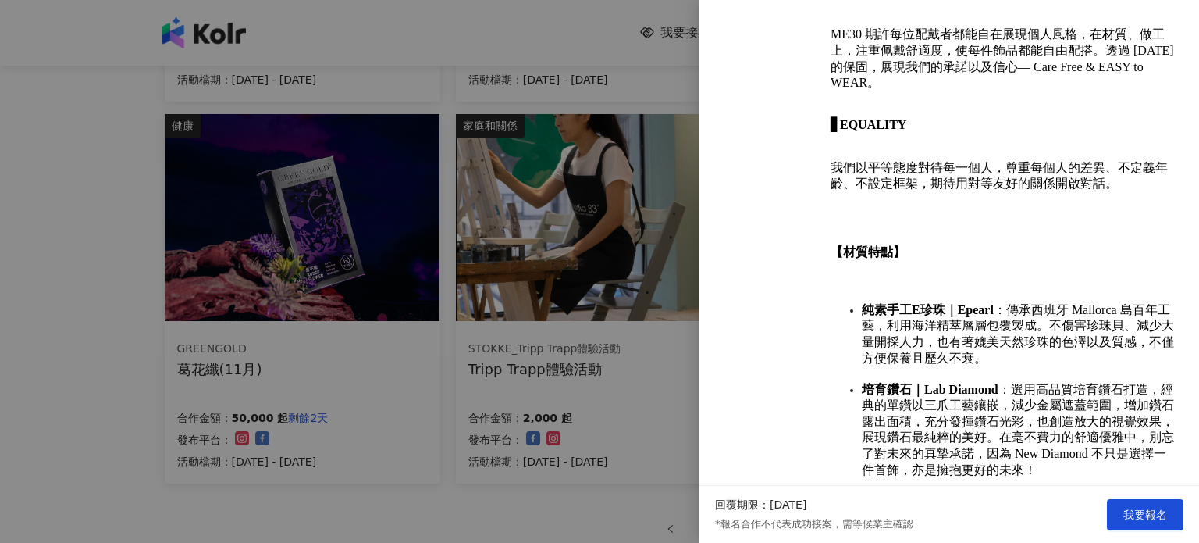
scroll to position [1312, 0]
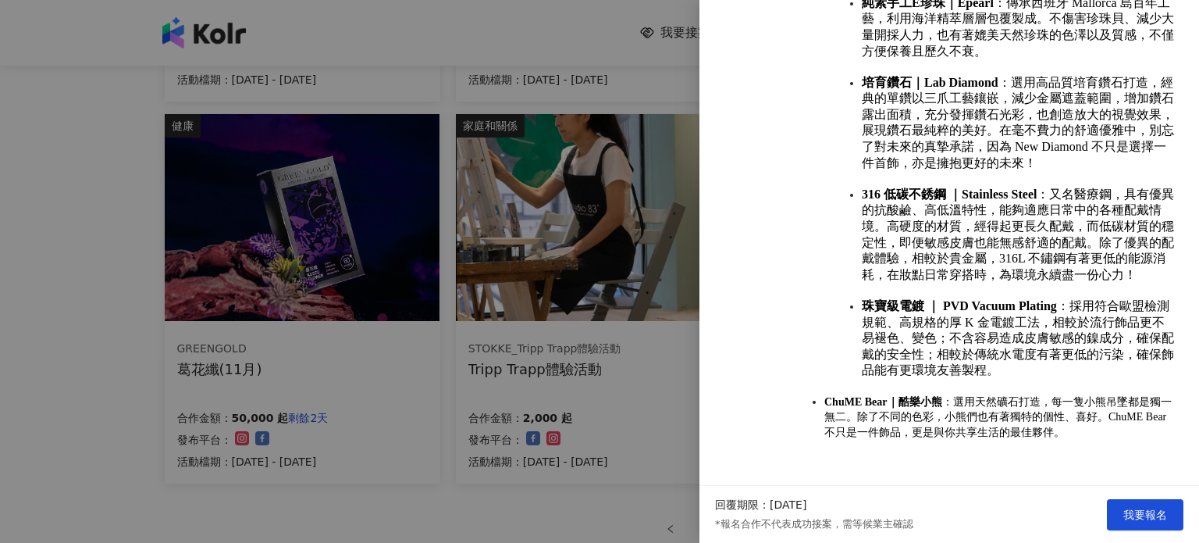
click at [575, 233] on div at bounding box center [599, 271] width 1199 height 543
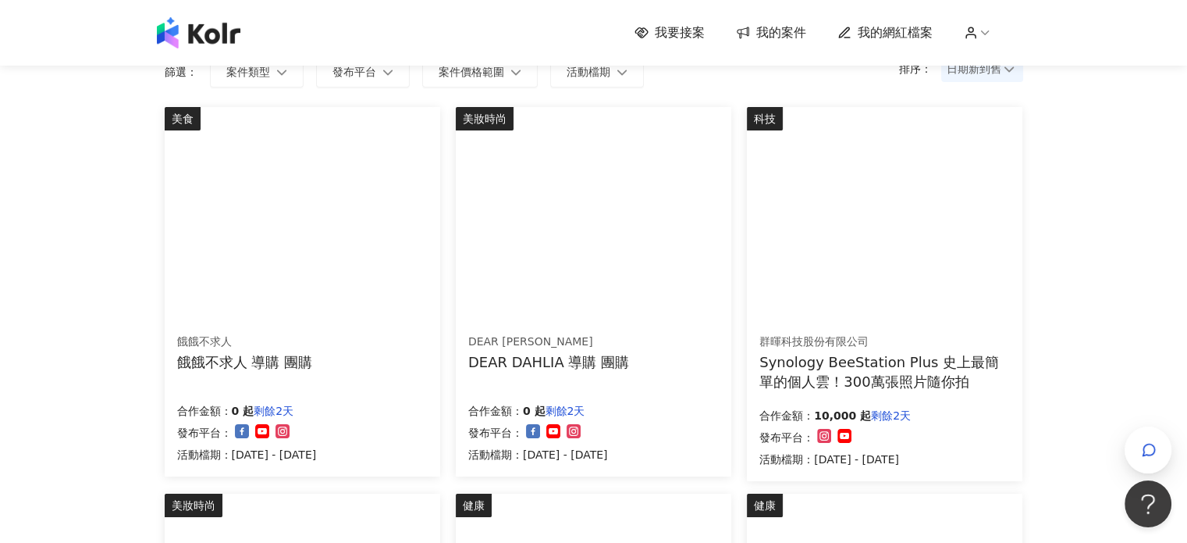
scroll to position [112, 0]
